Goal: Navigation & Orientation: Find specific page/section

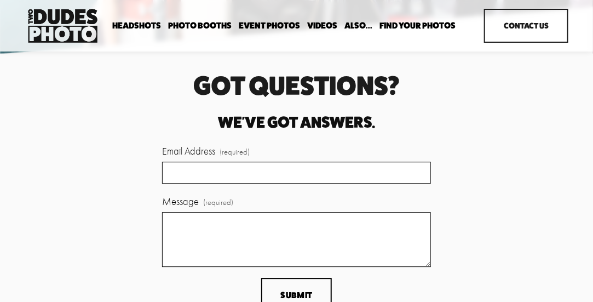
scroll to position [2405, 0]
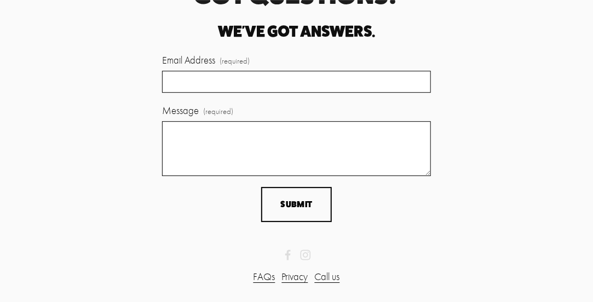
click at [262, 276] on link "FAQs" at bounding box center [265, 277] width 22 height 15
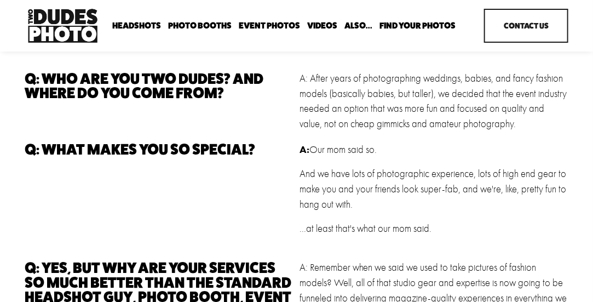
click at [324, 21] on link "Videos" at bounding box center [322, 25] width 30 height 10
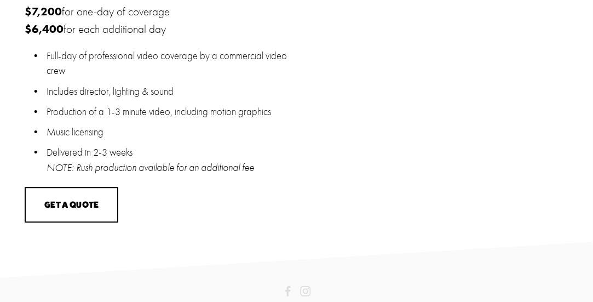
scroll to position [908, 0]
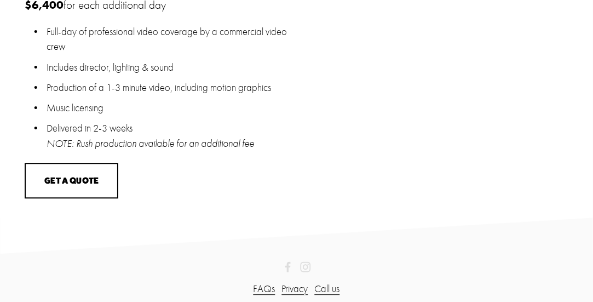
click at [261, 282] on link "FAQs" at bounding box center [265, 289] width 22 height 15
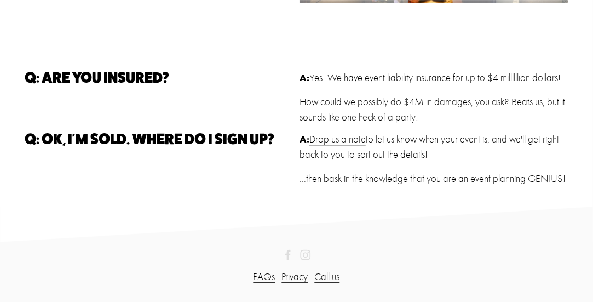
scroll to position [847, 0]
